Goal: Information Seeking & Learning: Learn about a topic

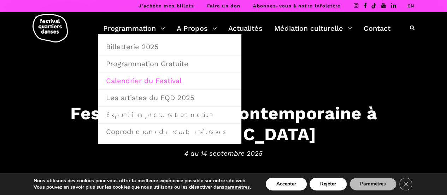
click at [136, 79] on link "Calendrier du Festival" at bounding box center [170, 81] width 136 height 16
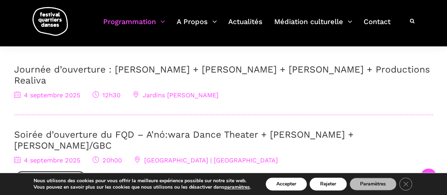
scroll to position [241, 0]
click at [133, 66] on link "Journée d’ouverture : [PERSON_NAME] + [PERSON_NAME] + [PERSON_NAME] + Productio…" at bounding box center [222, 75] width 416 height 22
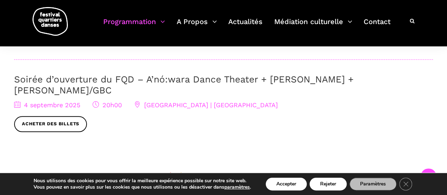
scroll to position [297, 0]
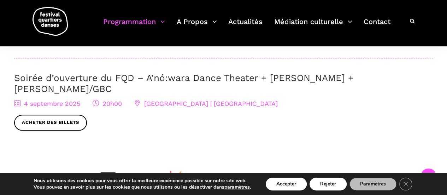
click at [66, 73] on link "Soirée d’ouverture du FQD – A’nó:wara Dance Theater + Charles Brecard + Etienne…" at bounding box center [184, 84] width 340 height 22
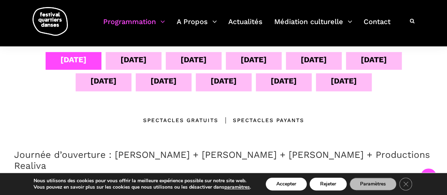
scroll to position [154, 0]
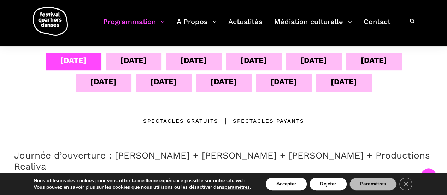
click at [112, 65] on div "05 sept" at bounding box center [134, 62] width 56 height 18
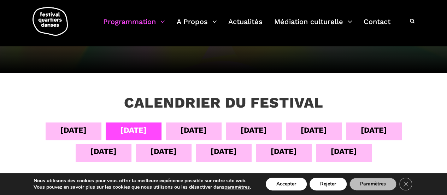
scroll to position [83, 0]
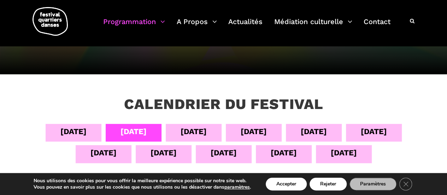
click at [65, 128] on div "04 sept" at bounding box center [73, 131] width 26 height 12
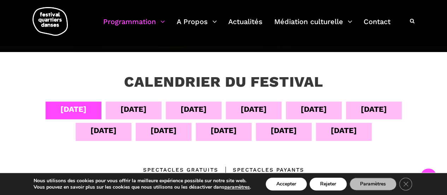
scroll to position [98, 0]
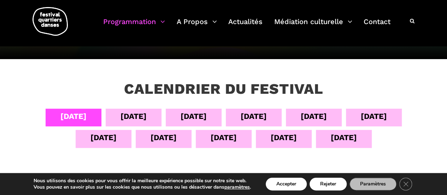
click at [137, 116] on div "05 sept" at bounding box center [134, 116] width 26 height 12
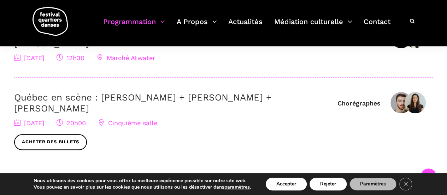
scroll to position [278, 0]
click at [138, 99] on link "Québec en scène : [PERSON_NAME] + [PERSON_NAME] + [PERSON_NAME]" at bounding box center [143, 103] width 258 height 22
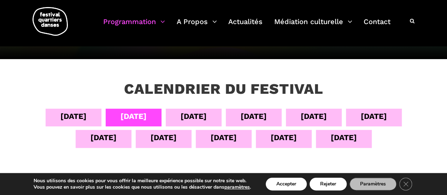
scroll to position [99, 0]
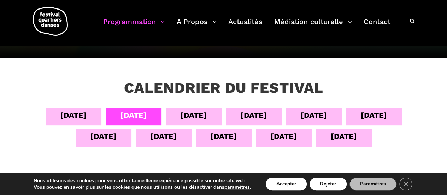
click at [185, 108] on div "06 sept" at bounding box center [194, 117] width 56 height 18
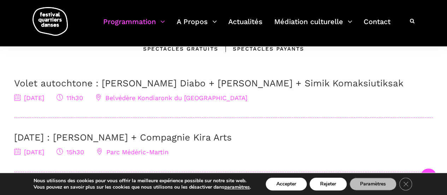
scroll to position [227, 0]
click at [231, 82] on link "Volet autochtone : Marshall Kahente Diabo + Ryleigh Mayo + Simik Komaksiutiksak" at bounding box center [209, 82] width 390 height 11
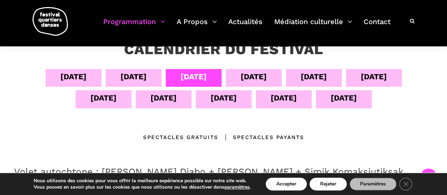
scroll to position [138, 0]
click at [241, 73] on div "07 sept" at bounding box center [254, 77] width 26 height 12
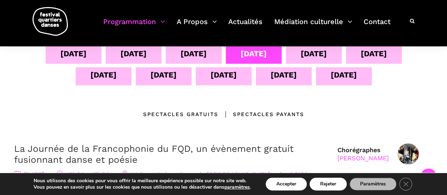
scroll to position [154, 0]
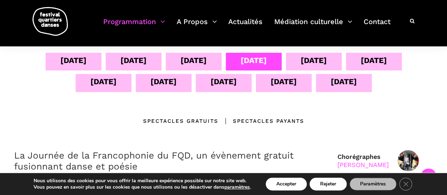
click at [193, 58] on div "06 sept" at bounding box center [194, 60] width 26 height 12
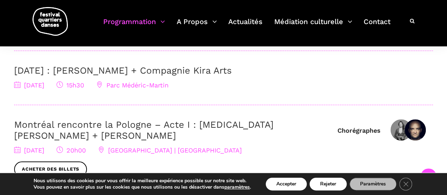
scroll to position [295, 0]
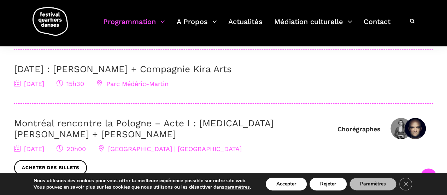
click at [190, 69] on link "6 Septembre : Charles Brecard + Compagnie Kira Arts" at bounding box center [123, 69] width 218 height 11
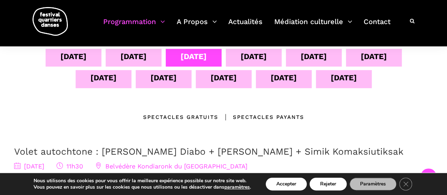
scroll to position [159, 0]
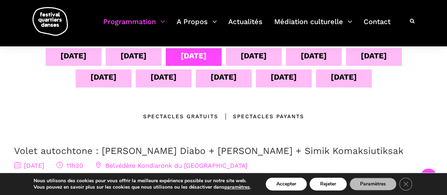
click at [260, 52] on div "07 sept" at bounding box center [254, 56] width 26 height 12
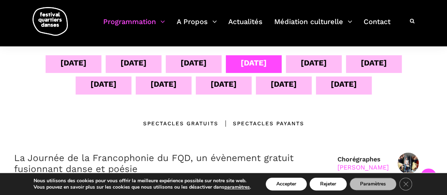
scroll to position [151, 0]
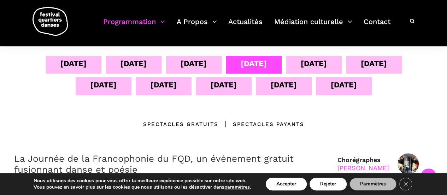
click at [306, 63] on div "08 sept" at bounding box center [314, 63] width 26 height 12
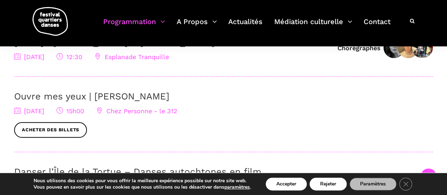
scroll to position [270, 0]
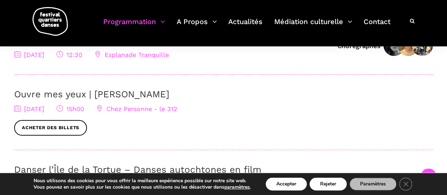
click at [135, 94] on link "Ouvre mes yeux | Charles-Alexis Desgagnés" at bounding box center [91, 94] width 155 height 11
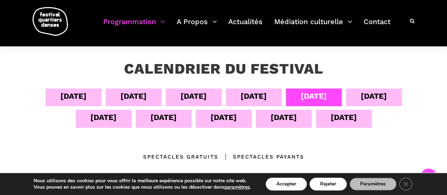
scroll to position [124, 0]
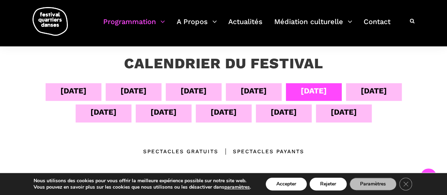
click at [387, 86] on div "09 sept" at bounding box center [374, 91] width 26 height 12
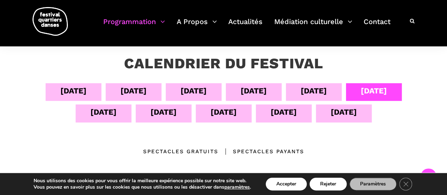
click at [387, 86] on div "09 sept" at bounding box center [374, 91] width 26 height 12
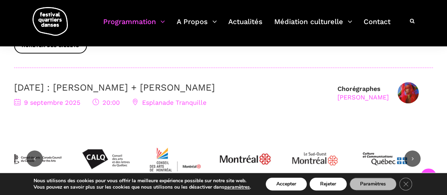
scroll to position [300, 0]
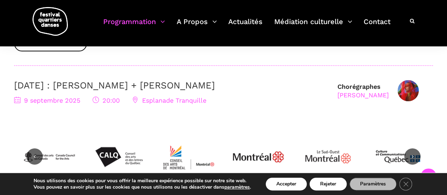
click at [215, 86] on link "9 septembre : Nicholas Bellefleur + Linus Jansner" at bounding box center [114, 85] width 201 height 11
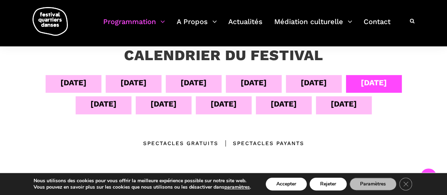
scroll to position [132, 0]
click at [123, 107] on div "10 sept" at bounding box center [104, 106] width 56 height 18
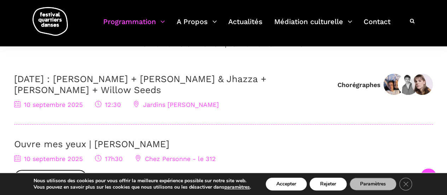
scroll to position [229, 0]
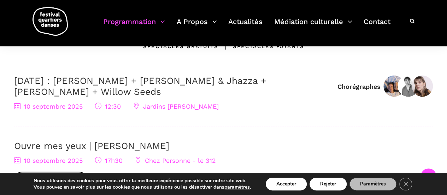
click at [228, 82] on link "10 septembre : Anna Vauquier + Lara & Jhazza + Vincent Lacasse + Willow Seeds" at bounding box center [140, 86] width 253 height 22
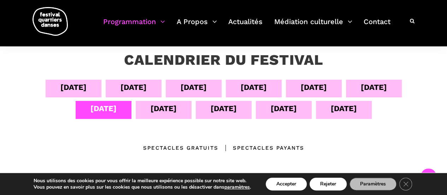
scroll to position [127, 0]
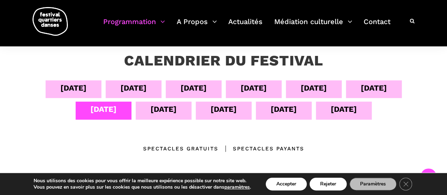
click at [196, 87] on div "06 sept" at bounding box center [194, 88] width 26 height 12
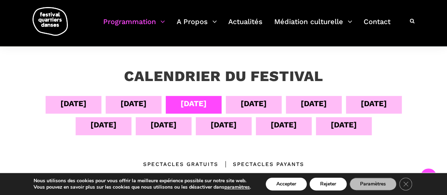
scroll to position [111, 0]
click at [160, 131] on div "11 sept" at bounding box center [164, 126] width 56 height 18
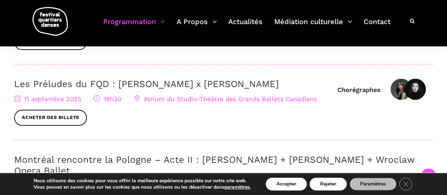
scroll to position [301, 0]
click at [141, 87] on link "Les Préludes du FQD : Elahe Moonesi x Janelle Hacault" at bounding box center [146, 84] width 265 height 11
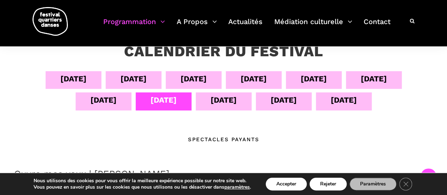
scroll to position [132, 0]
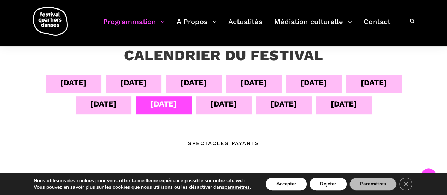
click at [225, 108] on div "12 sept" at bounding box center [224, 104] width 26 height 12
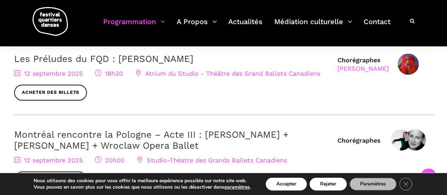
scroll to position [381, 0]
click at [143, 54] on link "Les Préludes du FQD : Nicholas Bellefleur" at bounding box center [103, 58] width 179 height 11
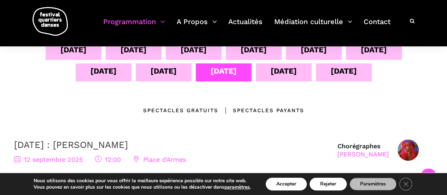
scroll to position [164, 0]
click at [283, 69] on div "13 sept" at bounding box center [284, 71] width 26 height 12
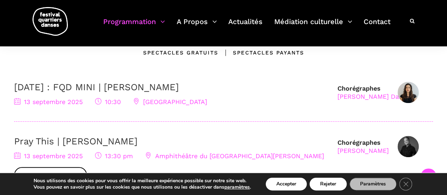
scroll to position [223, 0]
click at [168, 84] on link "13 septembre : FQD MINI | Pauline Berndsen Danse" at bounding box center [96, 86] width 165 height 11
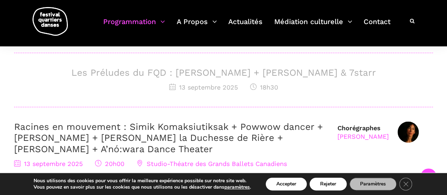
scroll to position [367, 0]
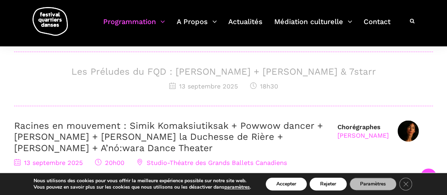
click at [154, 74] on h3 "Les Préludes du FQD : Daniela Jezerinac + Charles Brecard & 7starr" at bounding box center [223, 71] width 419 height 11
click at [153, 75] on h3 "Les Préludes du FQD : Daniela Jezerinac + Charles Brecard & 7starr" at bounding box center [223, 71] width 419 height 11
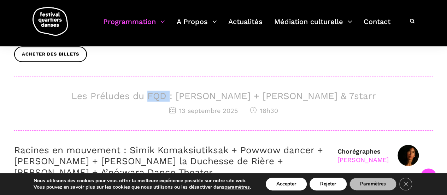
scroll to position [343, 0]
click at [112, 98] on h3 "Les Préludes du FQD : Daniela Jezerinac + Charles Brecard & 7starr" at bounding box center [223, 96] width 419 height 11
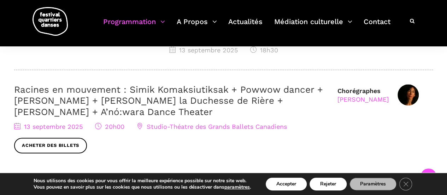
scroll to position [404, 0]
click at [105, 101] on link "Racines en mouvement : Simik Komaksiutiksak + Powwow dancer + [PERSON_NAME] + […" at bounding box center [168, 100] width 309 height 33
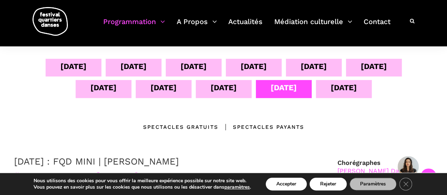
scroll to position [150, 0]
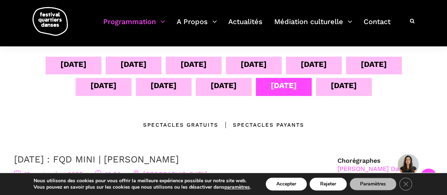
click at [349, 90] on div "14 sept" at bounding box center [344, 85] width 26 height 12
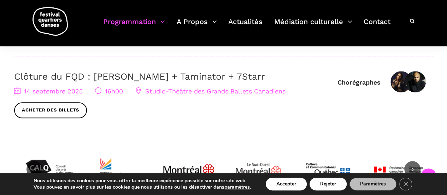
scroll to position [319, 0]
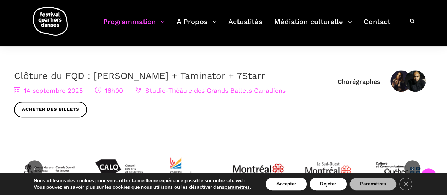
click at [158, 76] on link "Clôture du FQD : [PERSON_NAME] + Taminator + 7Starr" at bounding box center [139, 75] width 251 height 11
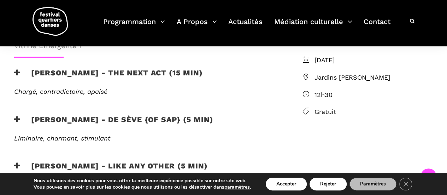
scroll to position [233, 0]
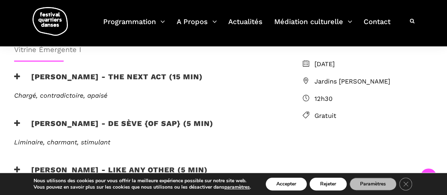
click at [21, 72] on h3 "[PERSON_NAME] - the next act (15 min)" at bounding box center [108, 81] width 189 height 18
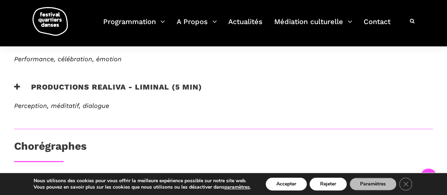
scroll to position [450, 0]
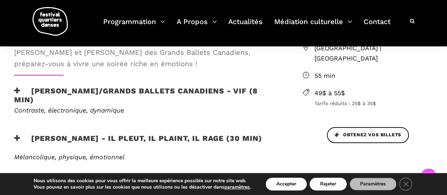
scroll to position [278, 0]
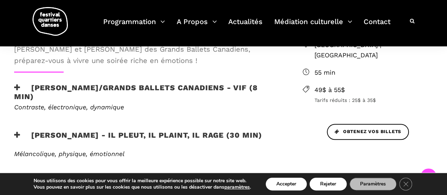
click at [43, 86] on h3 "Etienne Delorme/Grands Ballets Canadiens - Vif (8 min)" at bounding box center [147, 92] width 266 height 18
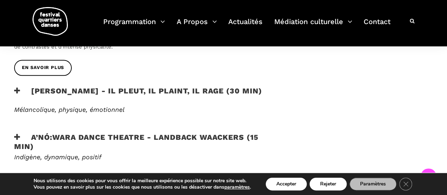
scroll to position [380, 0]
click at [103, 97] on h3 "Charles Brecard - Il pleut, il plaint, il rage (30 min)" at bounding box center [138, 95] width 248 height 18
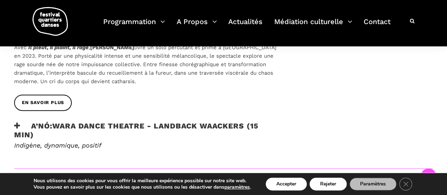
scroll to position [462, 0]
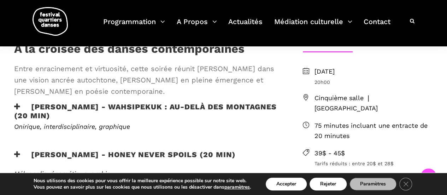
scroll to position [200, 0]
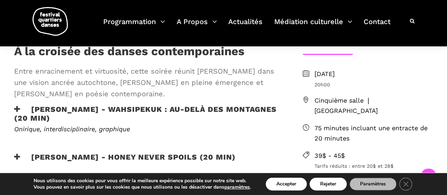
click at [101, 111] on h3 "[PERSON_NAME] - WAHSIPEKUK : Au-delà des montagnes (20 min)" at bounding box center [147, 114] width 266 height 18
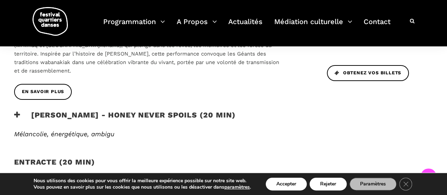
scroll to position [329, 0]
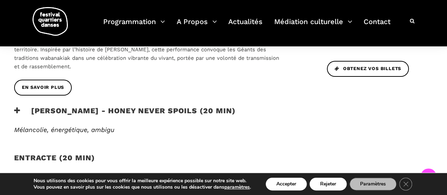
click at [103, 106] on h3 "[PERSON_NAME] - Honey Never Spoils (20 min)" at bounding box center [125, 115] width 222 height 18
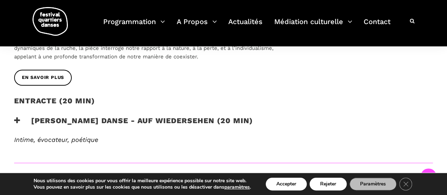
scroll to position [463, 0]
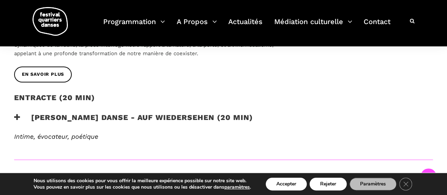
click at [111, 113] on h3 "[PERSON_NAME] Danse - Auf Wiedersehen (20 min)" at bounding box center [133, 122] width 239 height 18
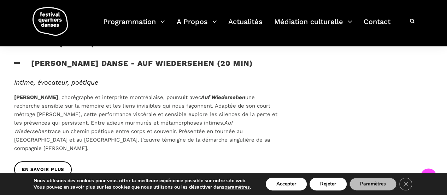
scroll to position [518, 0]
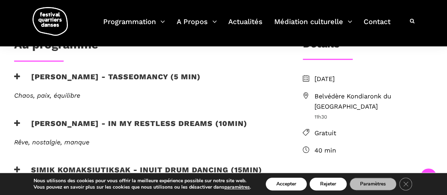
scroll to position [220, 0]
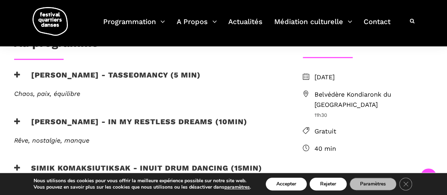
click at [149, 120] on h3 "Ryleigh Mayo - In my restless dreams (10min)" at bounding box center [130, 126] width 233 height 18
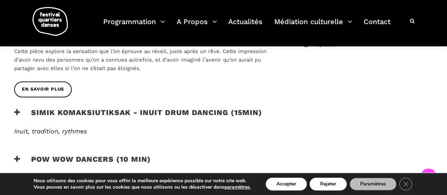
scroll to position [322, 0]
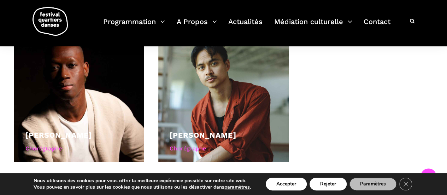
scroll to position [393, 0]
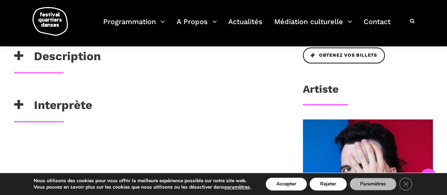
scroll to position [357, 0]
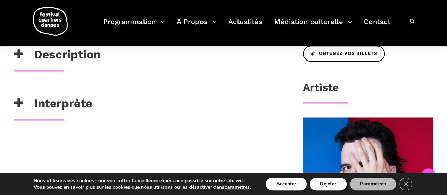
click at [67, 65] on h3 "Description" at bounding box center [57, 56] width 87 height 18
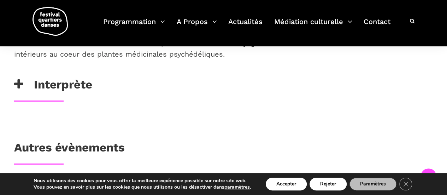
scroll to position [637, 0]
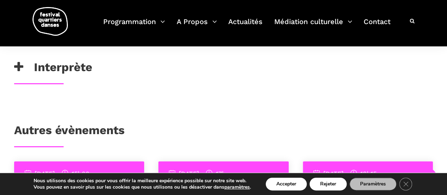
click at [49, 78] on h3 "Interprète" at bounding box center [53, 69] width 78 height 18
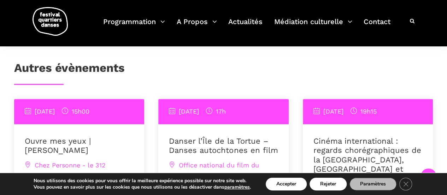
scroll to position [715, 0]
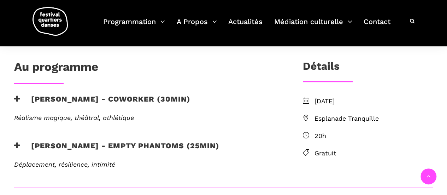
scroll to position [173, 0]
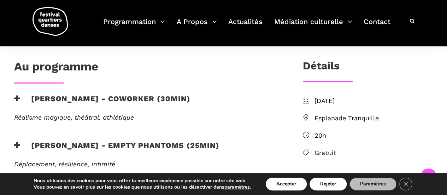
click at [172, 100] on h3 "Nicholas Bellefleur - coworker (30min)" at bounding box center [102, 103] width 176 height 18
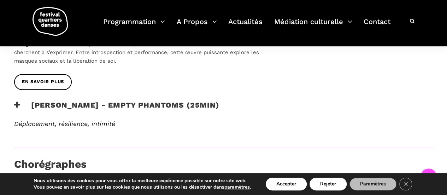
scroll to position [291, 0]
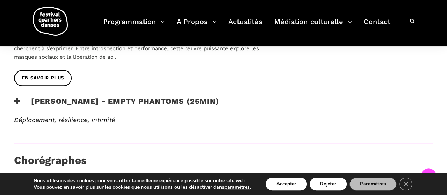
click at [100, 103] on h3 "Linus Jansner - Empty phantoms (25min)" at bounding box center [116, 106] width 205 height 18
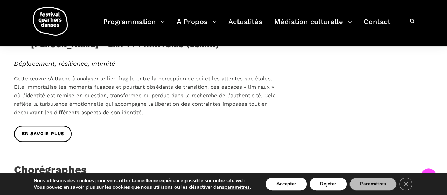
scroll to position [348, 0]
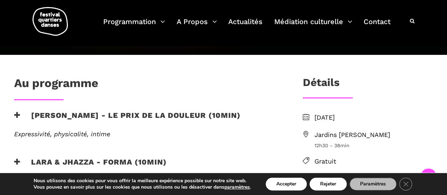
scroll to position [180, 0]
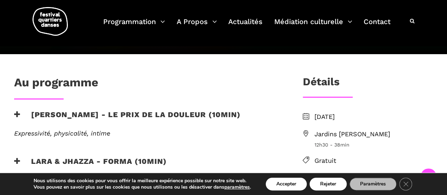
click at [151, 110] on h3 "Anna Vauquier - Le prix de la douleur (10min)" at bounding box center [127, 119] width 227 height 18
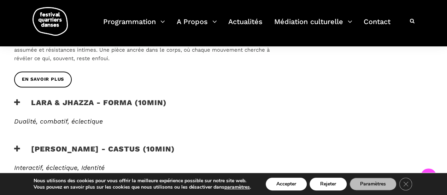
scroll to position [313, 0]
click at [144, 98] on h3 "Lara & Jhazza - forma (10min)" at bounding box center [90, 107] width 153 height 18
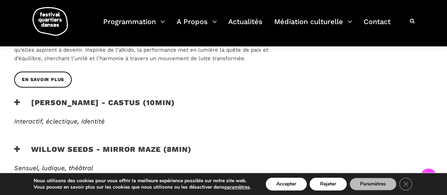
scroll to position [425, 0]
click at [144, 98] on h3 "Vincent Lacasse - Castus (10min)" at bounding box center [94, 107] width 161 height 18
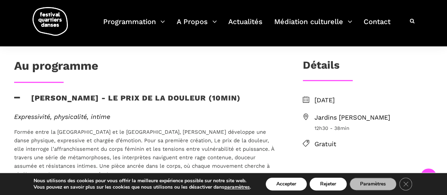
scroll to position [195, 0]
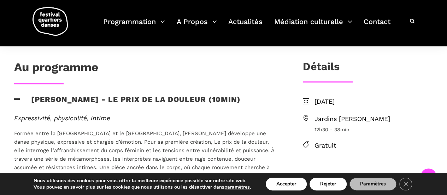
click at [332, 114] on span "Jardins Gamelin" at bounding box center [374, 119] width 118 height 10
click at [307, 114] on li "Jardins Gamelin 12h30 - 38min" at bounding box center [368, 123] width 130 height 19
click at [344, 114] on span "Jardins Gamelin" at bounding box center [374, 119] width 118 height 10
copy span "Gamelin"
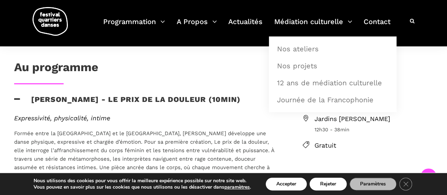
click at [223, 130] on span "Formée entre la France et le Québec, Anna Vauquier développe une danse physique…" at bounding box center [144, 154] width 260 height 49
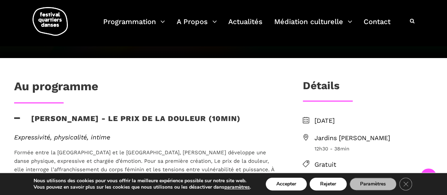
scroll to position [190, 0]
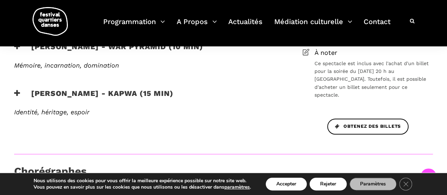
scroll to position [320, 0]
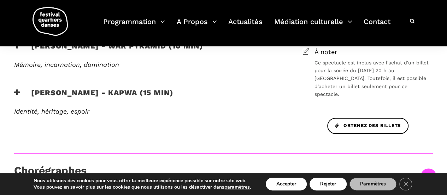
click at [117, 99] on h3 "[PERSON_NAME] - Kapwa (15 min)" at bounding box center [94, 97] width 160 height 18
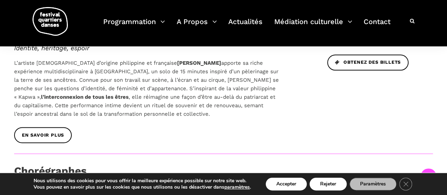
scroll to position [383, 0]
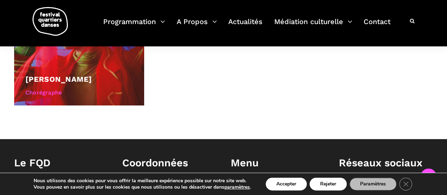
scroll to position [521, 0]
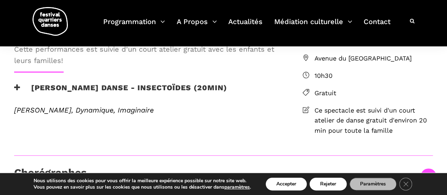
scroll to position [212, 0]
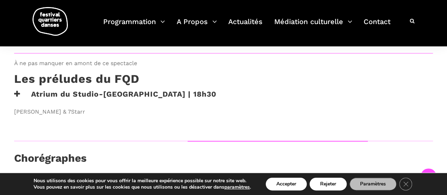
scroll to position [606, 0]
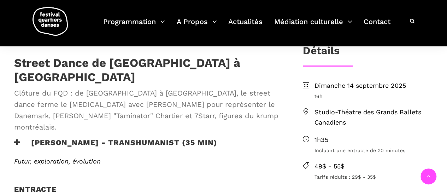
scroll to position [191, 0]
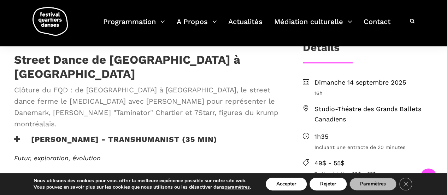
click at [96, 135] on h3 "[PERSON_NAME] - TRANSHUMANIST (35 min)" at bounding box center [115, 144] width 203 height 18
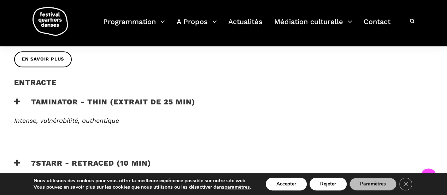
scroll to position [361, 0]
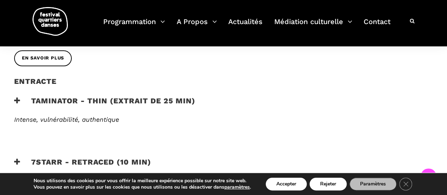
click at [103, 116] on span "Intense, vulnérabilité, authentique" at bounding box center [66, 119] width 105 height 7
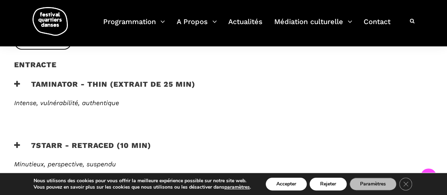
scroll to position [378, 0]
click at [121, 79] on h3 "Taminator - Thin (extrait de 25 min)" at bounding box center [104, 88] width 181 height 18
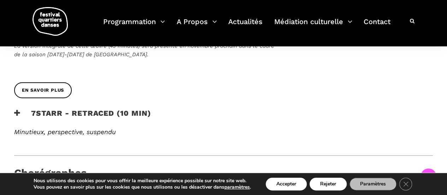
scroll to position [510, 0]
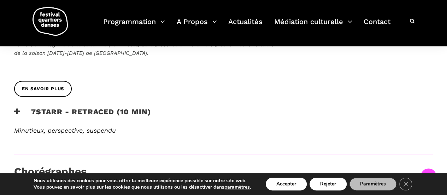
click at [103, 107] on h3 "7Starr - Retraced (10 min)" at bounding box center [82, 116] width 137 height 18
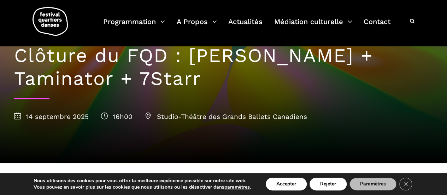
scroll to position [48, 0]
